Goal: Check status: Check status

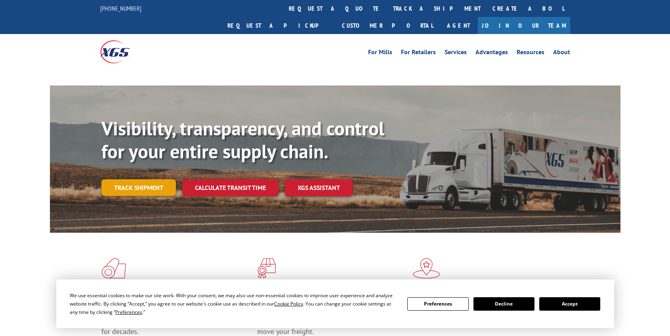
click at [132, 172] on div "Visibility, transparency, and control for your entire supply chain. Track shipm…" at bounding box center [360, 172] width 519 height 111
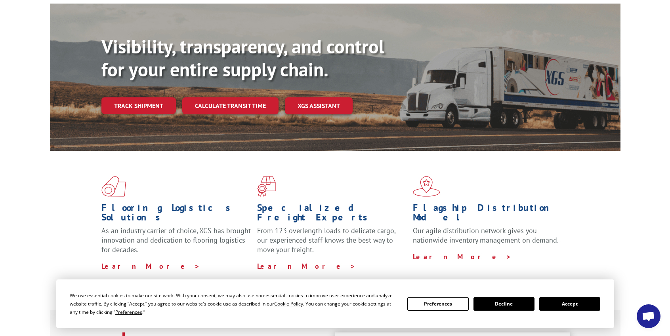
scroll to position [112, 0]
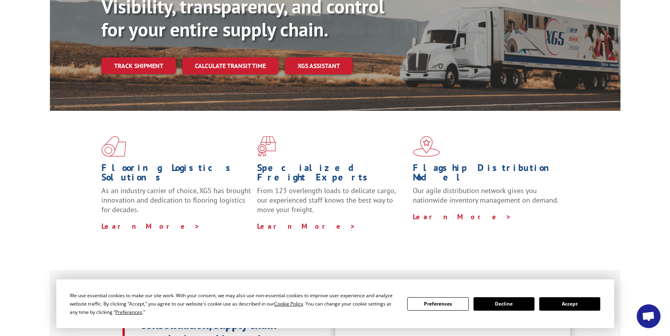
click at [587, 307] on button "Accept" at bounding box center [569, 303] width 61 height 13
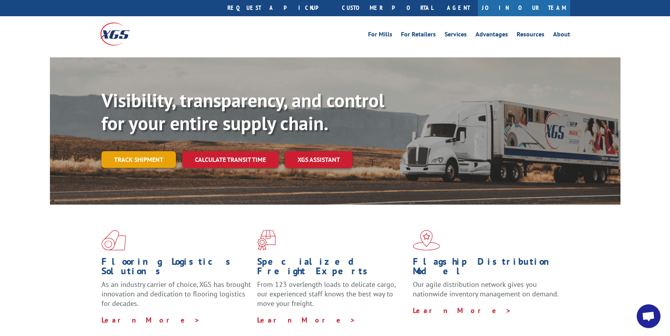
click at [132, 151] on link "Track shipment" at bounding box center [138, 159] width 74 height 17
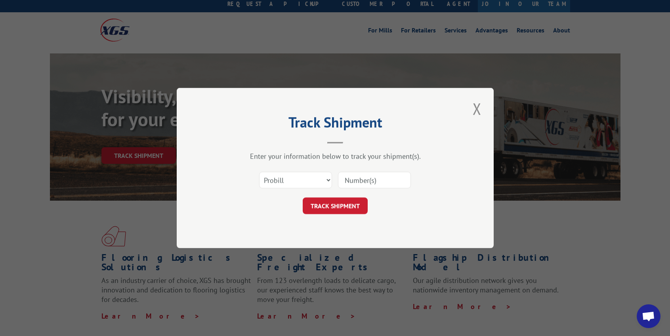
click at [399, 184] on input at bounding box center [374, 180] width 73 height 17
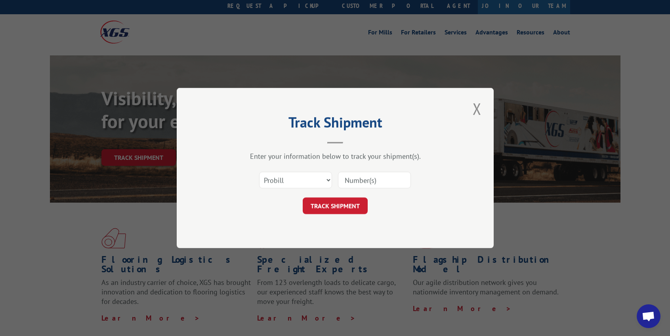
paste input "17510070"
type input "17510070"
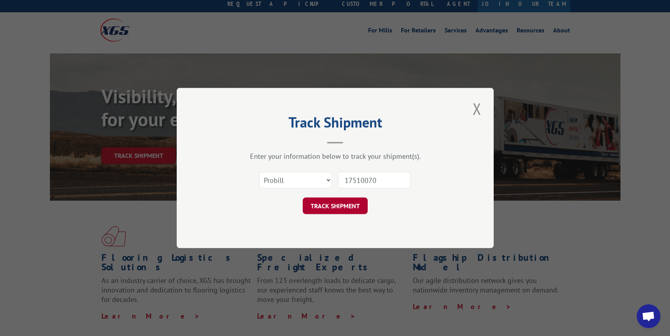
click at [341, 204] on button "TRACK SHIPMENT" at bounding box center [335, 206] width 65 height 17
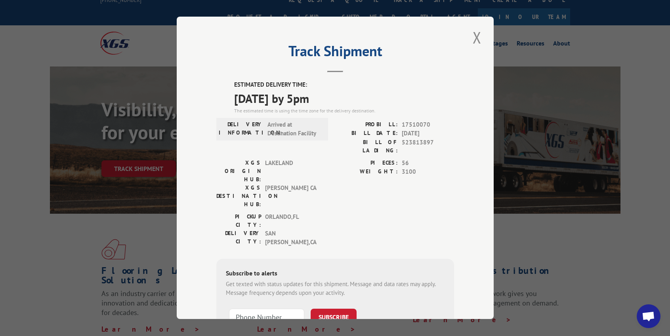
scroll to position [8, 0]
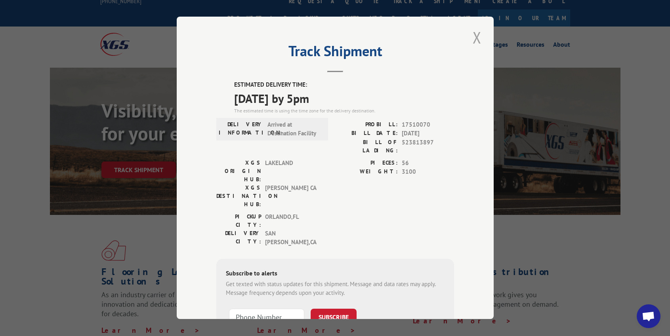
click at [472, 37] on button "Close modal" at bounding box center [476, 38] width 13 height 22
